Goal: Information Seeking & Learning: Learn about a topic

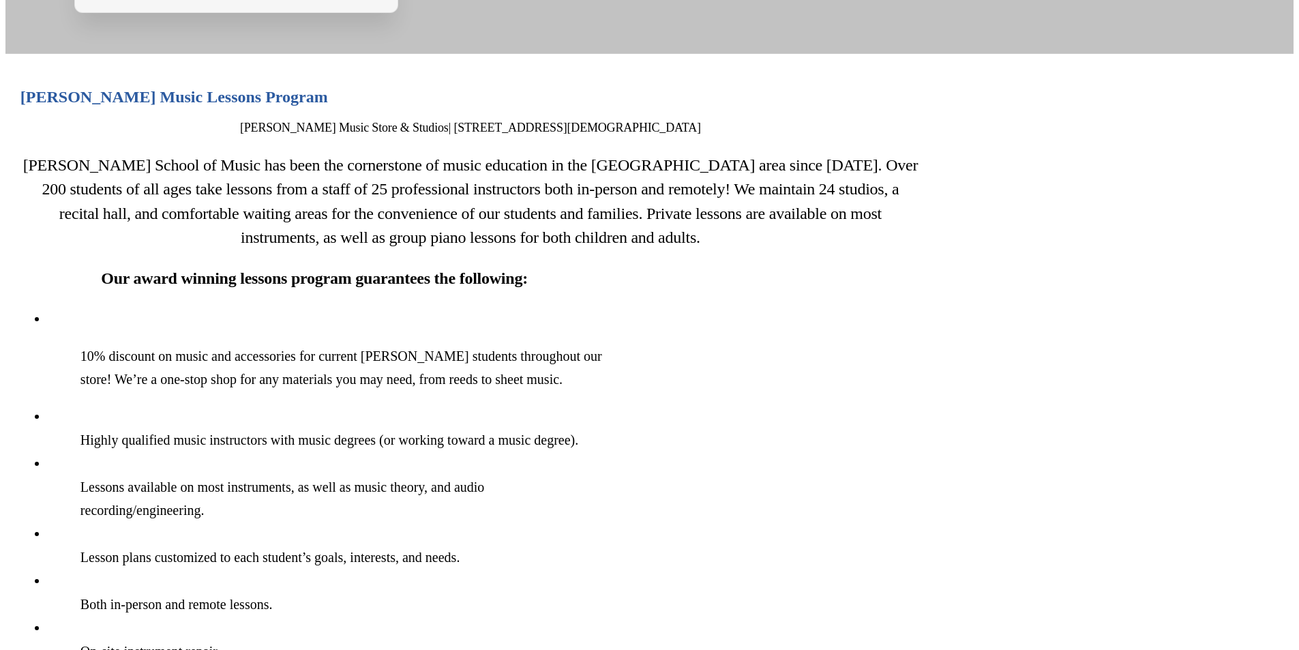
scroll to position [1296, 0]
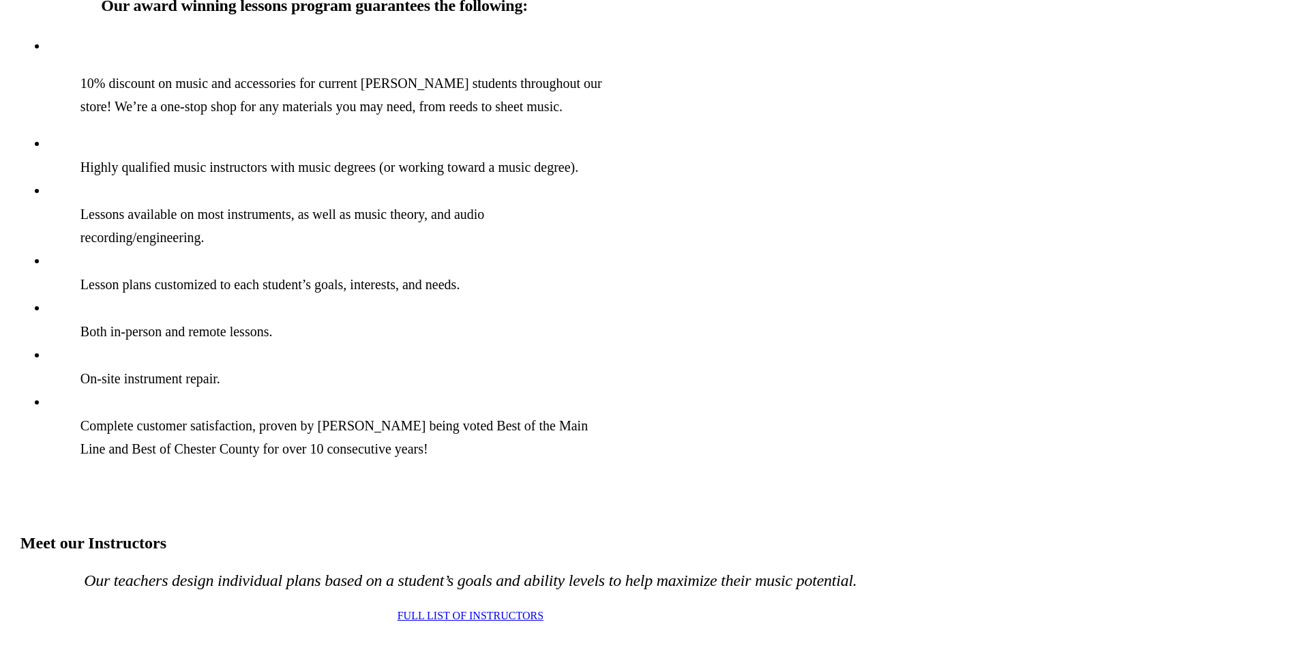
click at [544, 610] on span "Full List of Instructors" at bounding box center [471, 616] width 146 height 12
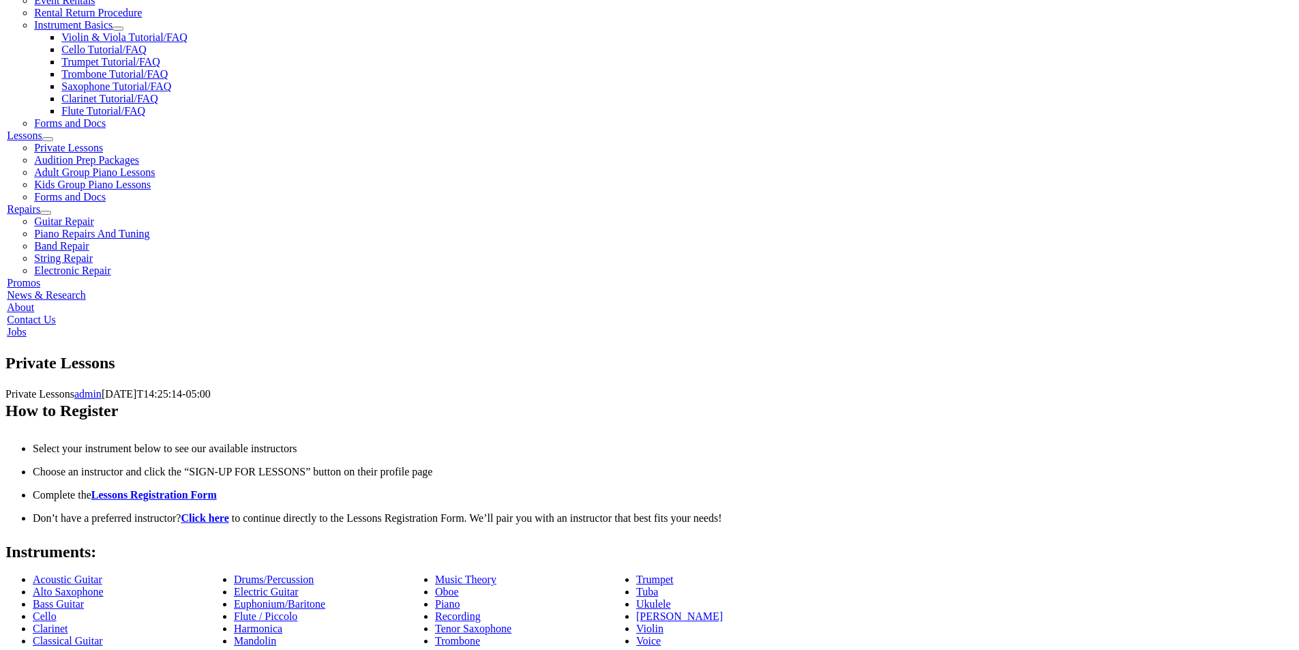
scroll to position [546, 0]
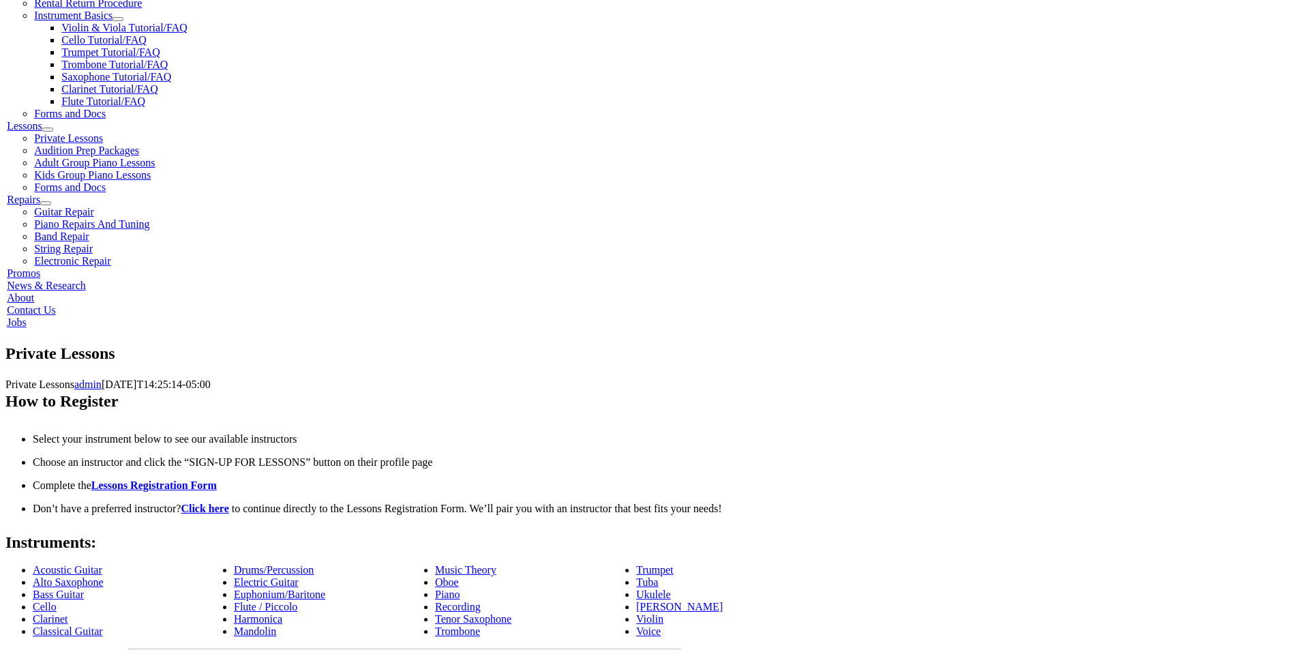
click at [661, 625] on link "Voice" at bounding box center [648, 631] width 25 height 12
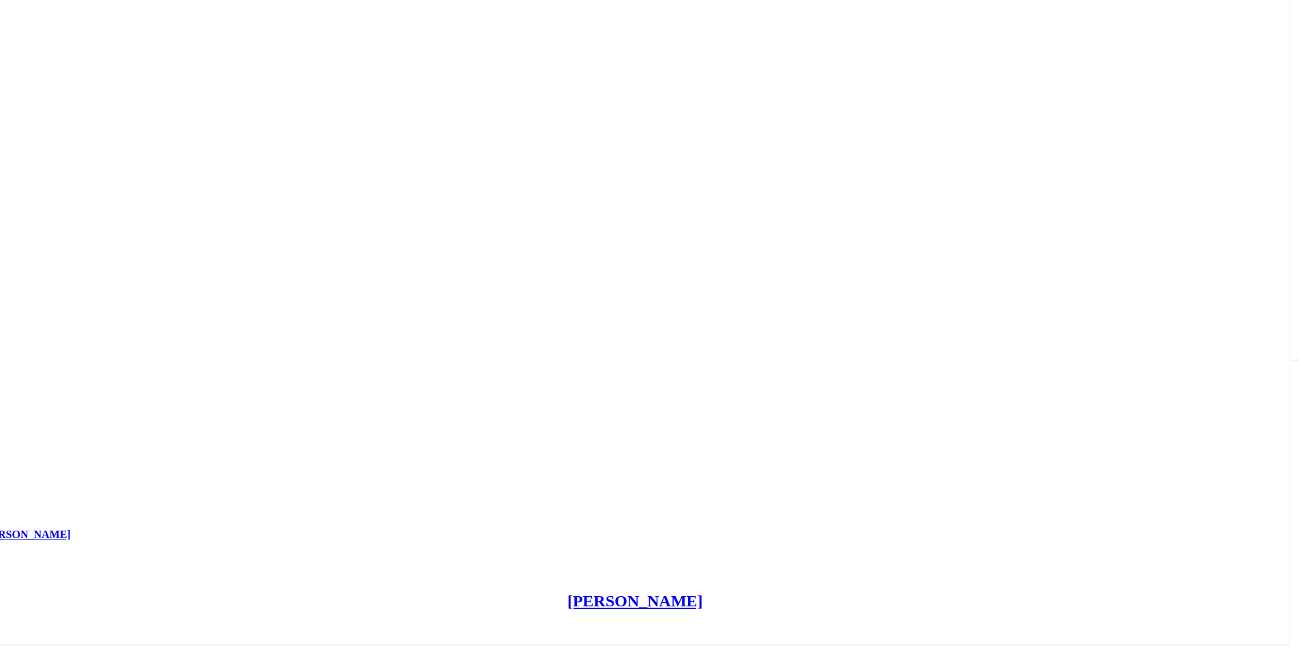
scroll to position [9521, 0]
click at [567, 592] on link "[PERSON_NAME]" at bounding box center [635, 601] width 136 height 18
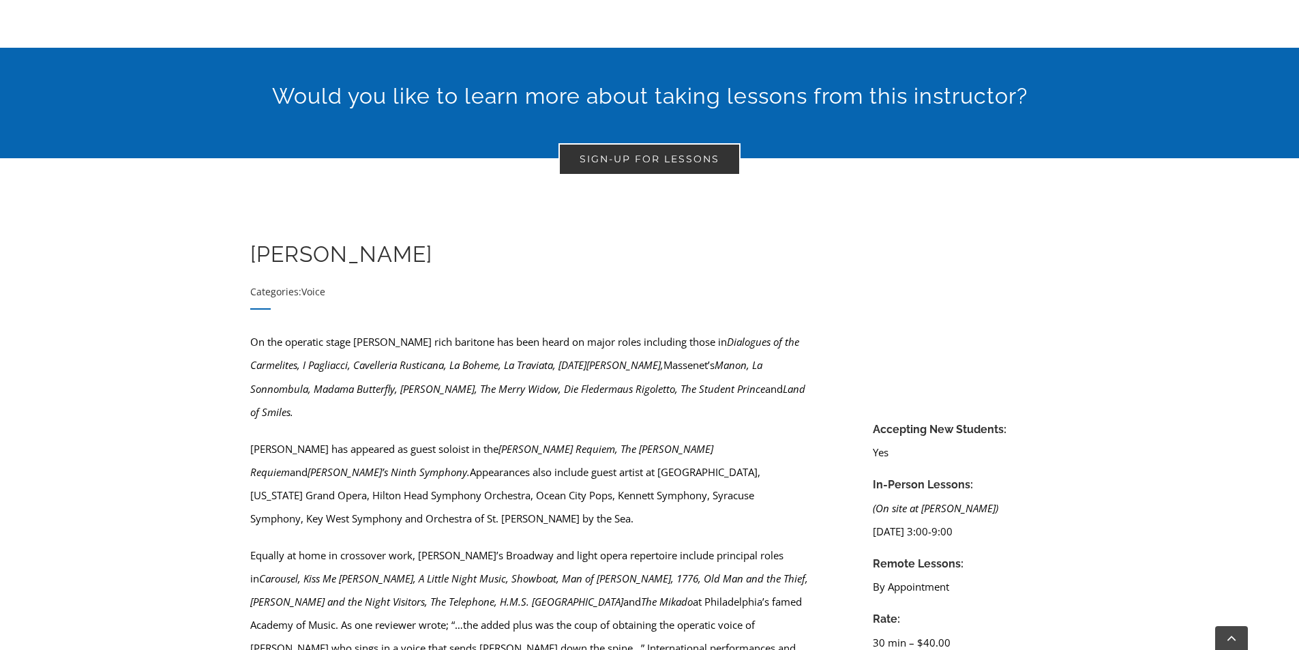
scroll to position [409, 0]
